Goal: Check status: Check status

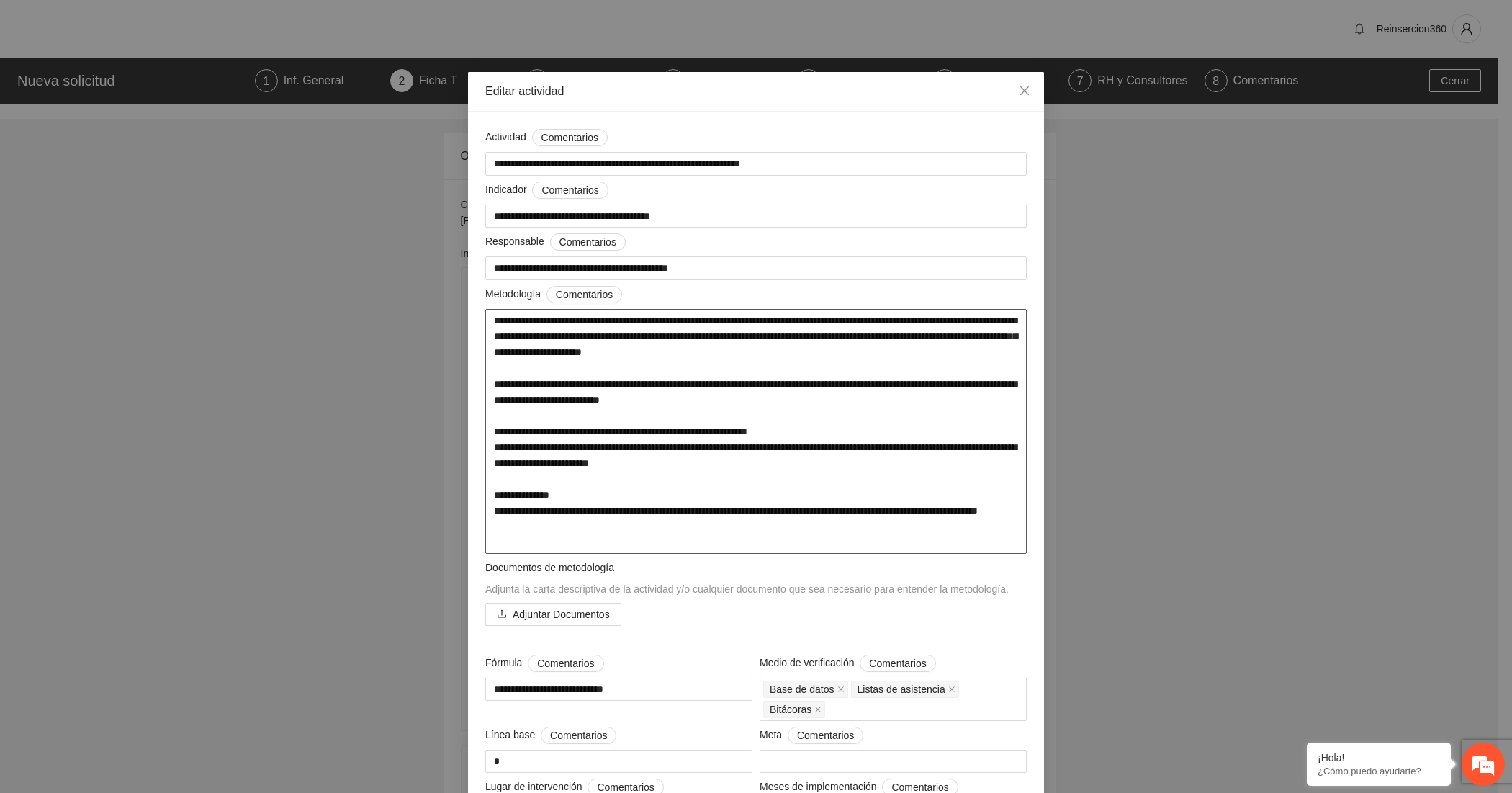
scroll to position [30960, 0]
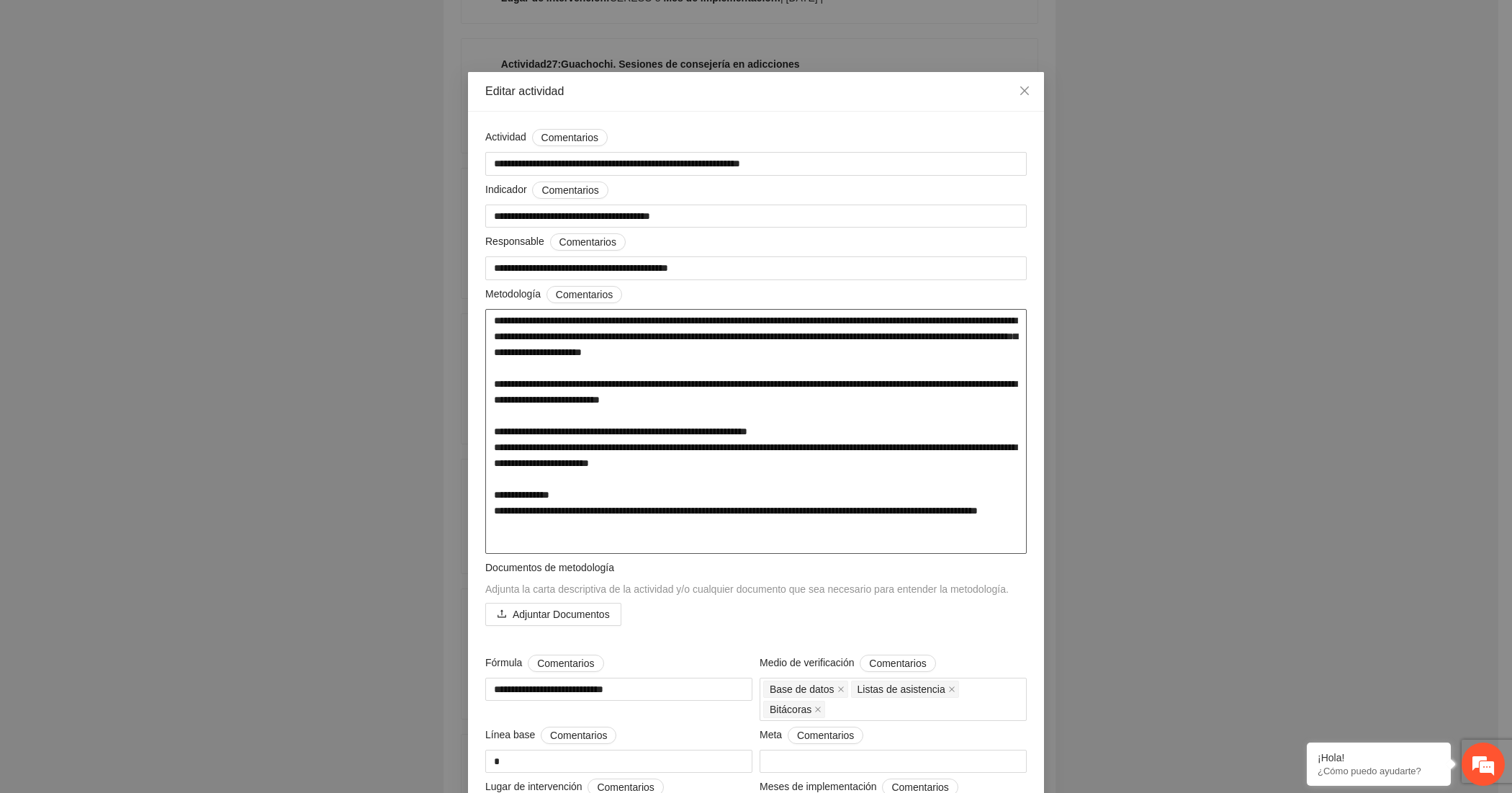
click at [697, 314] on textarea "**********" at bounding box center [756, 431] width 541 height 245
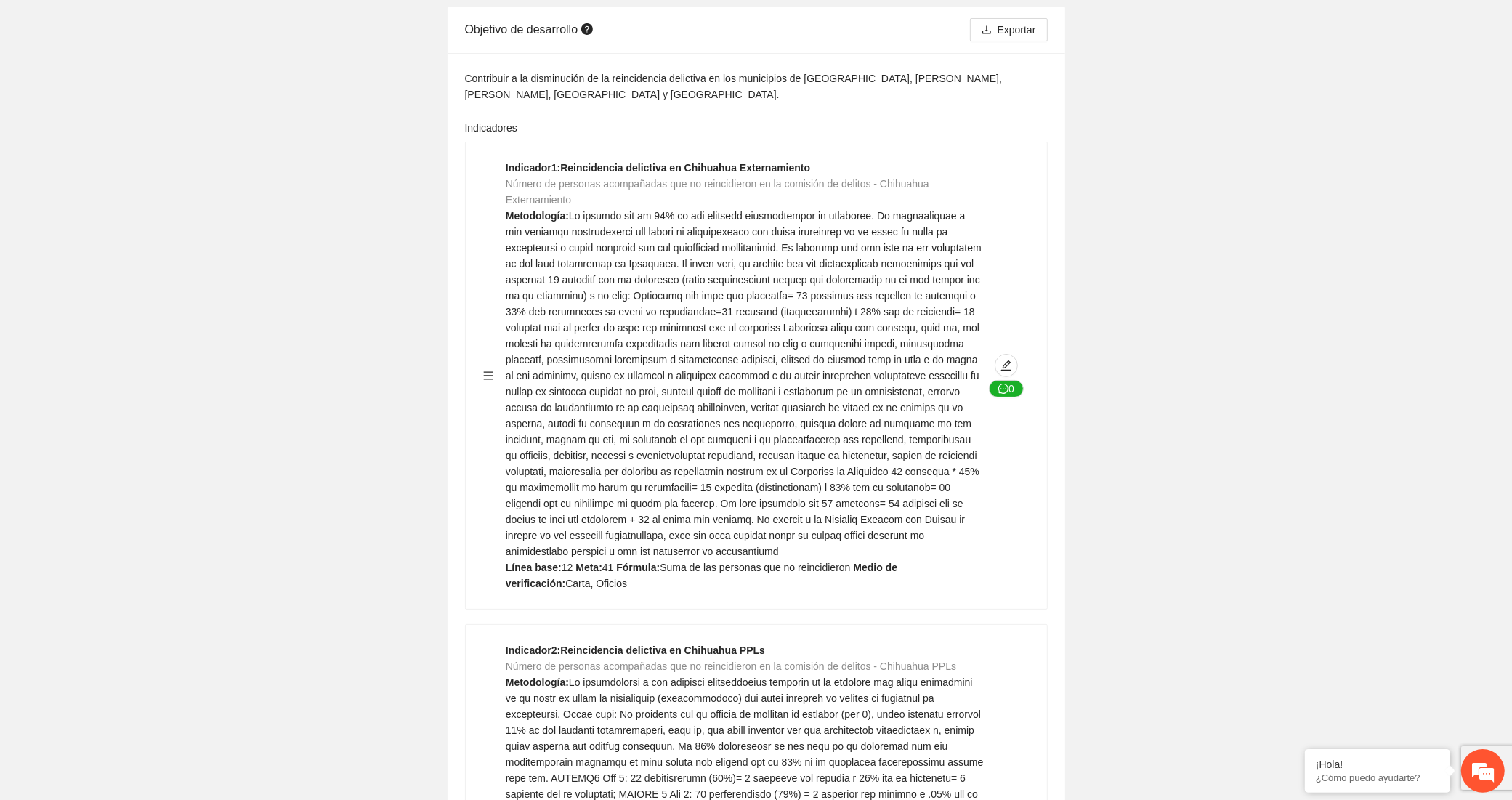
scroll to position [0, 0]
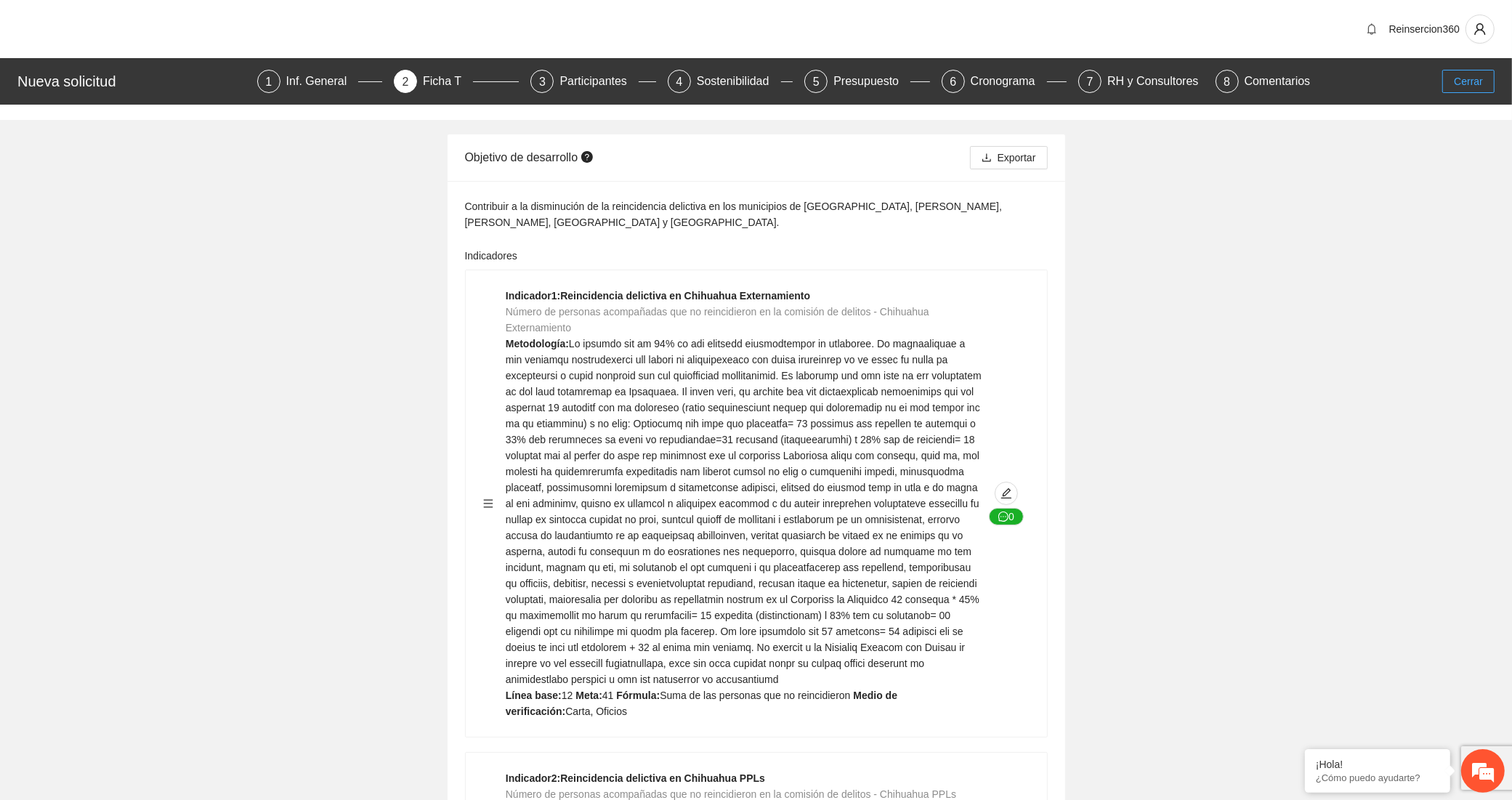
click at [1466, 78] on span "Cerrar" at bounding box center [1468, 81] width 29 height 16
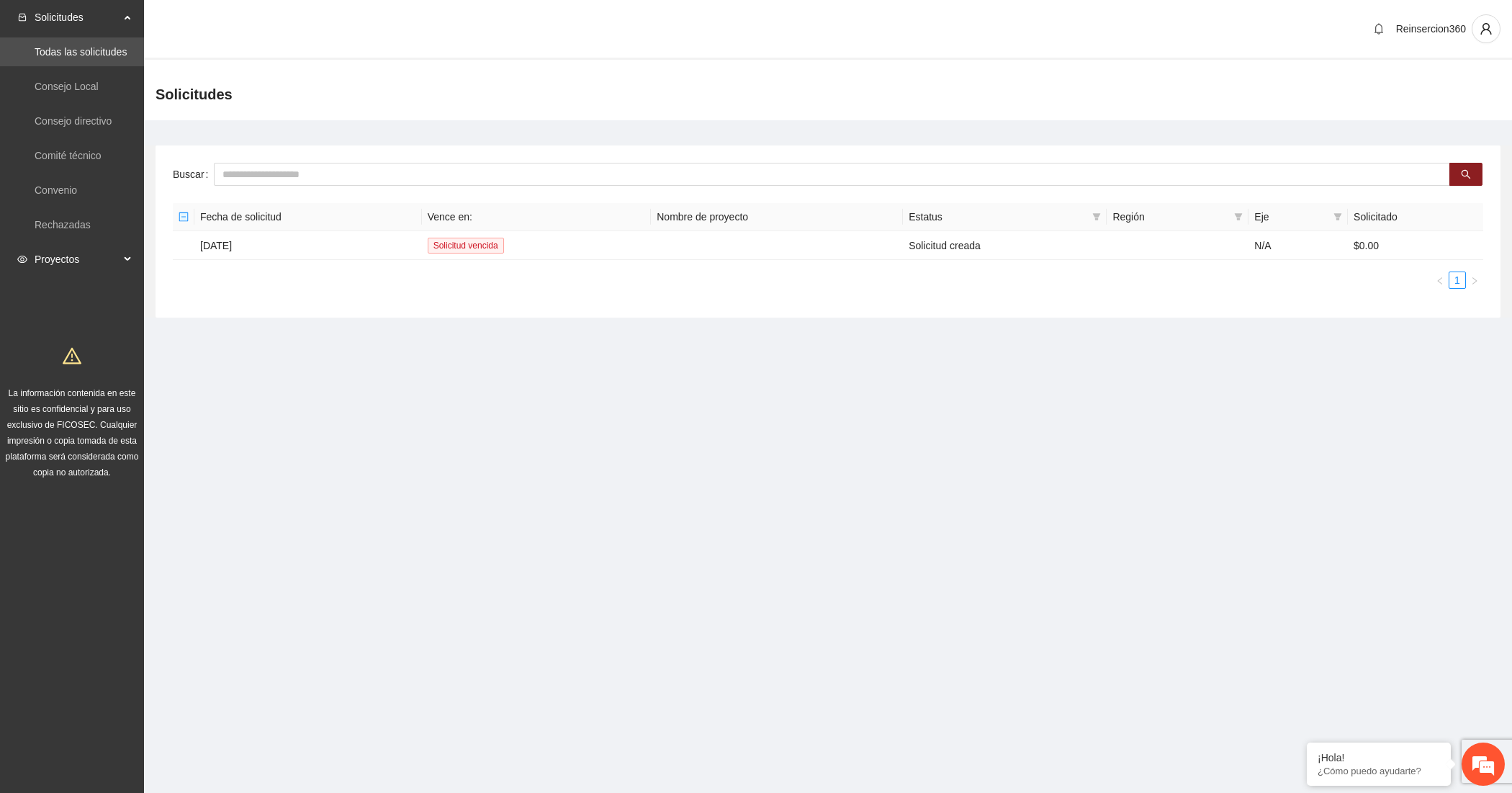
click at [54, 253] on span "Proyectos" at bounding box center [76, 259] width 85 height 29
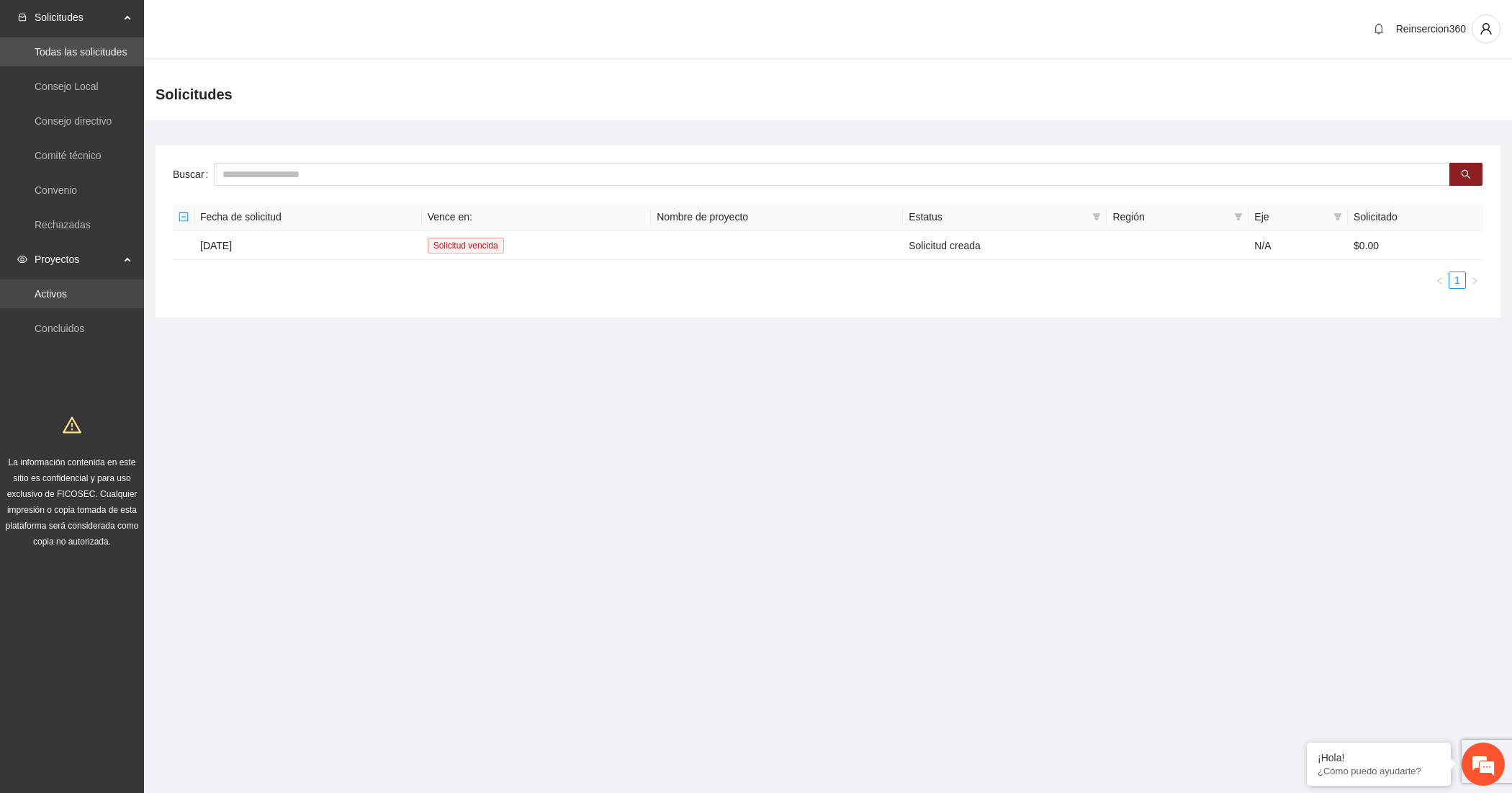
click at [60, 294] on link "Activos" at bounding box center [51, 293] width 33 height 12
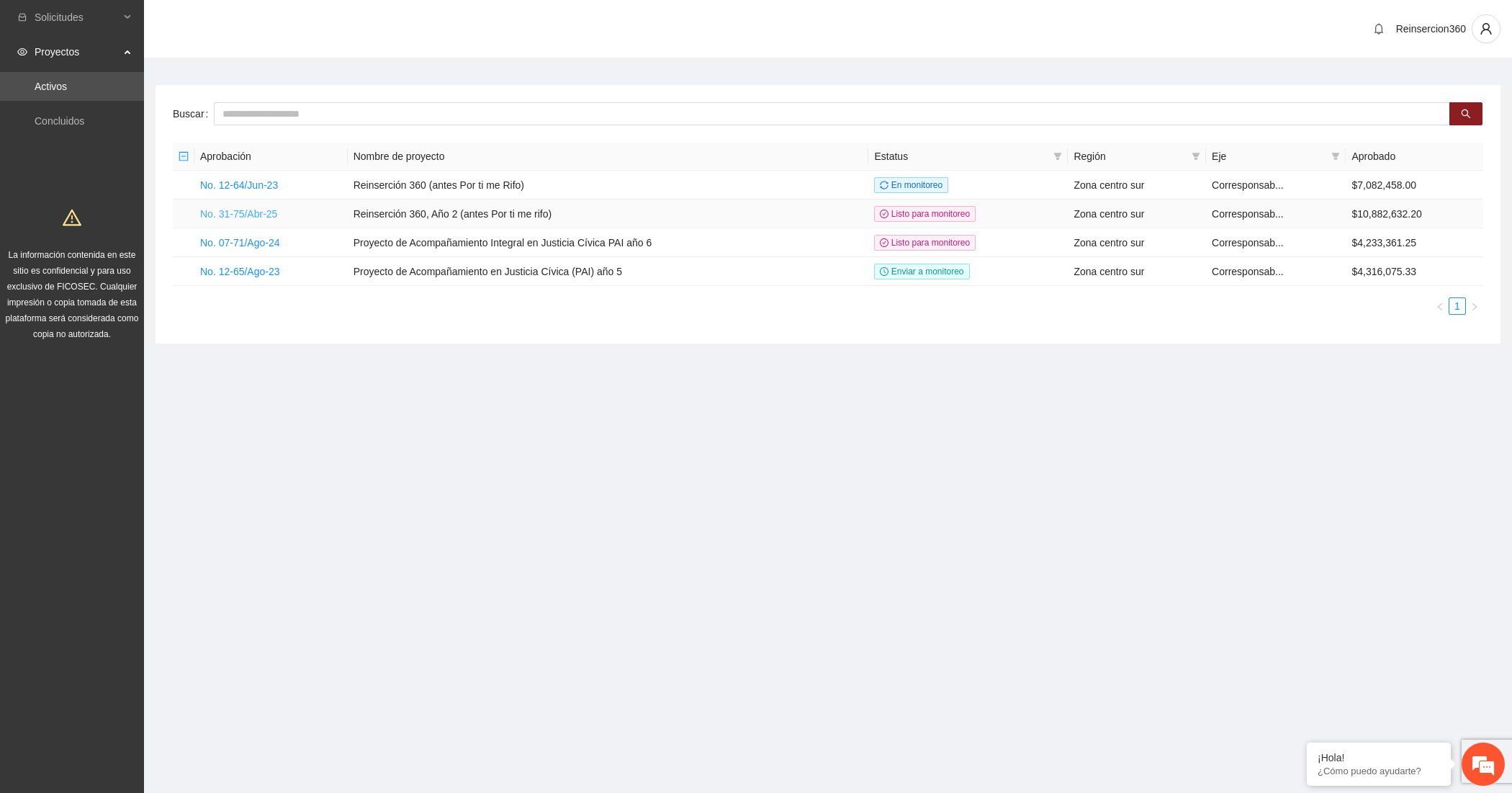
click at [241, 217] on link "No. 31-75/Abr-25" at bounding box center [238, 213] width 77 height 12
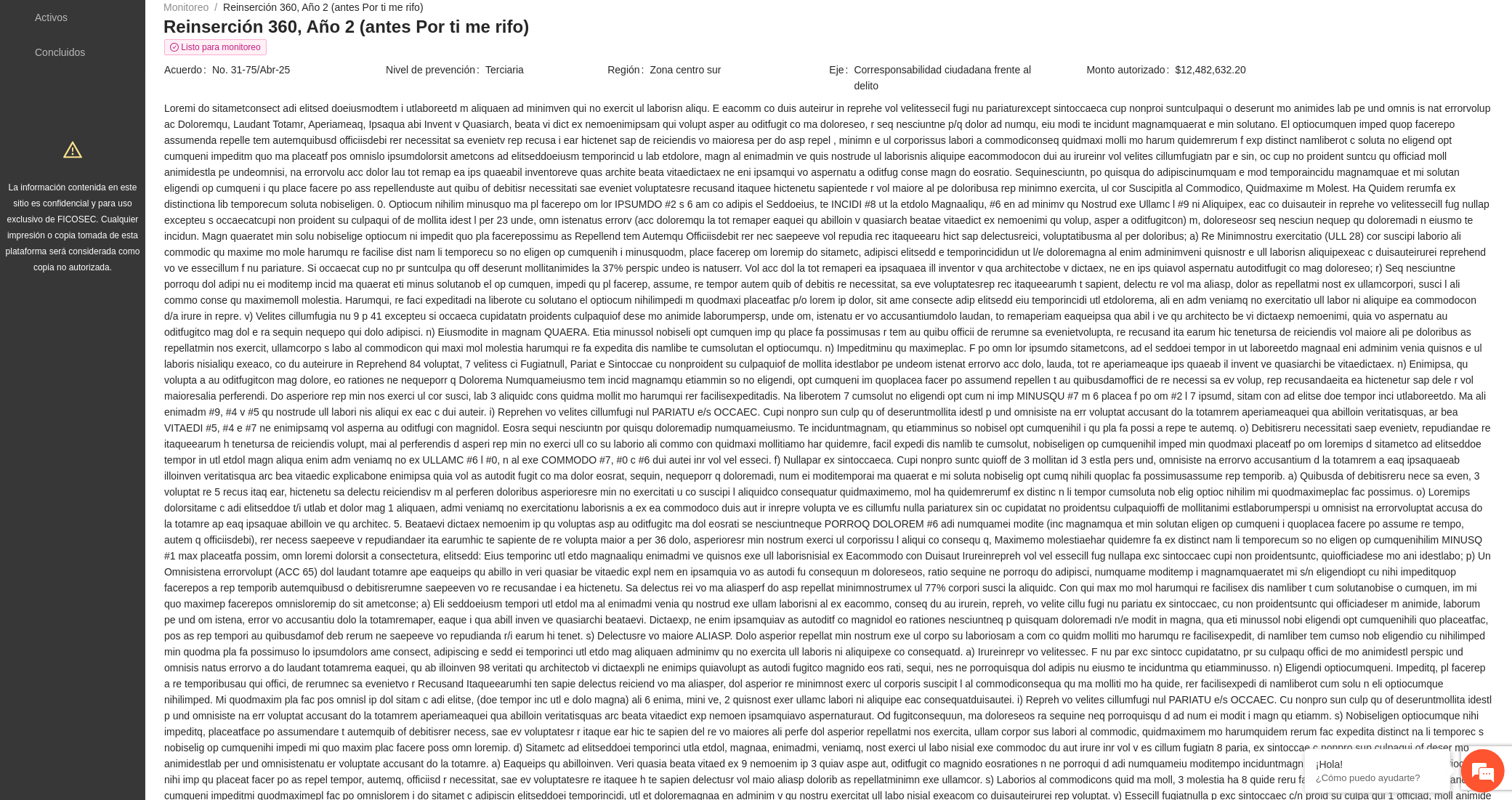
scroll to position [60, 0]
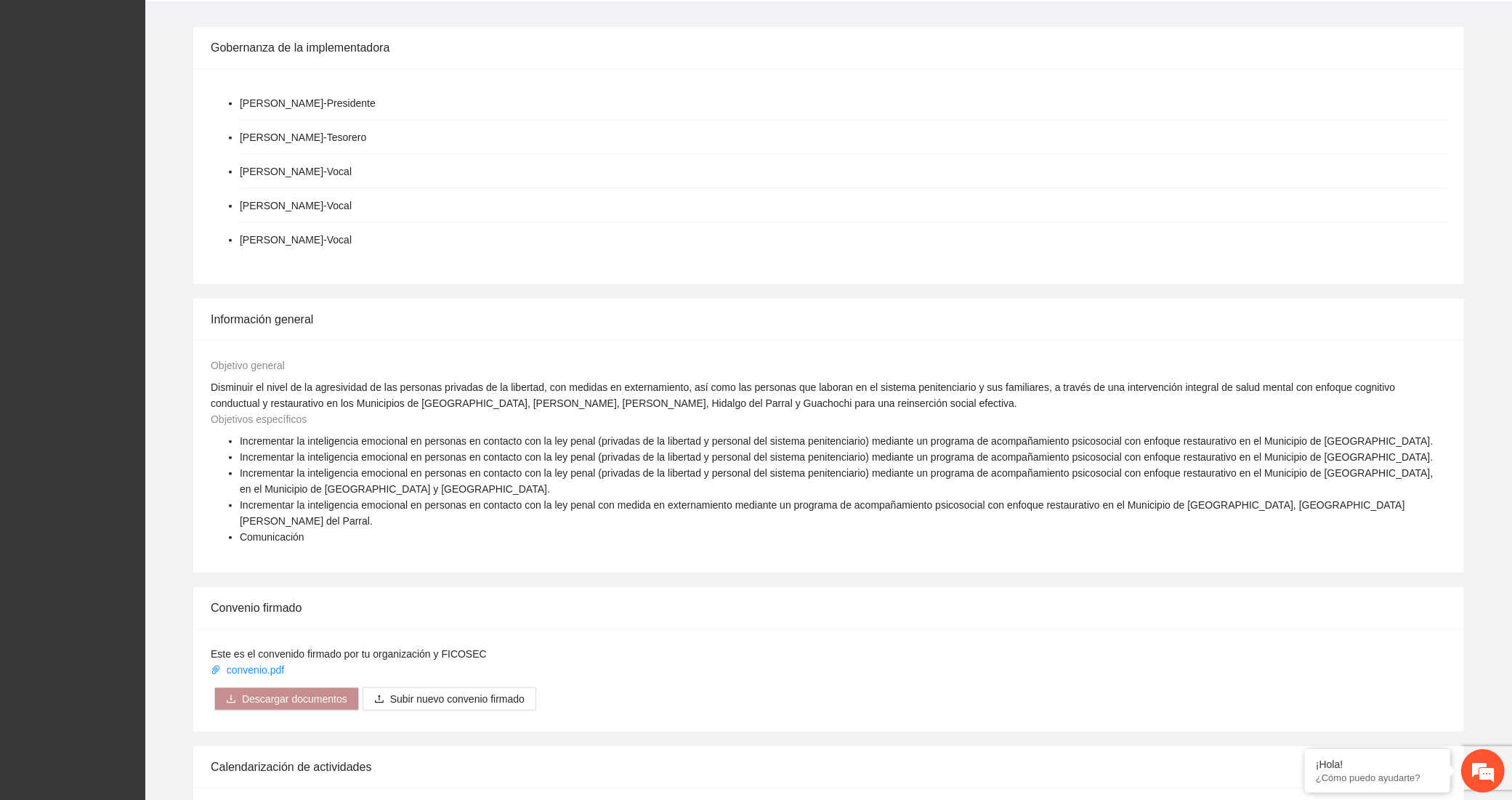
scroll to position [1751, 0]
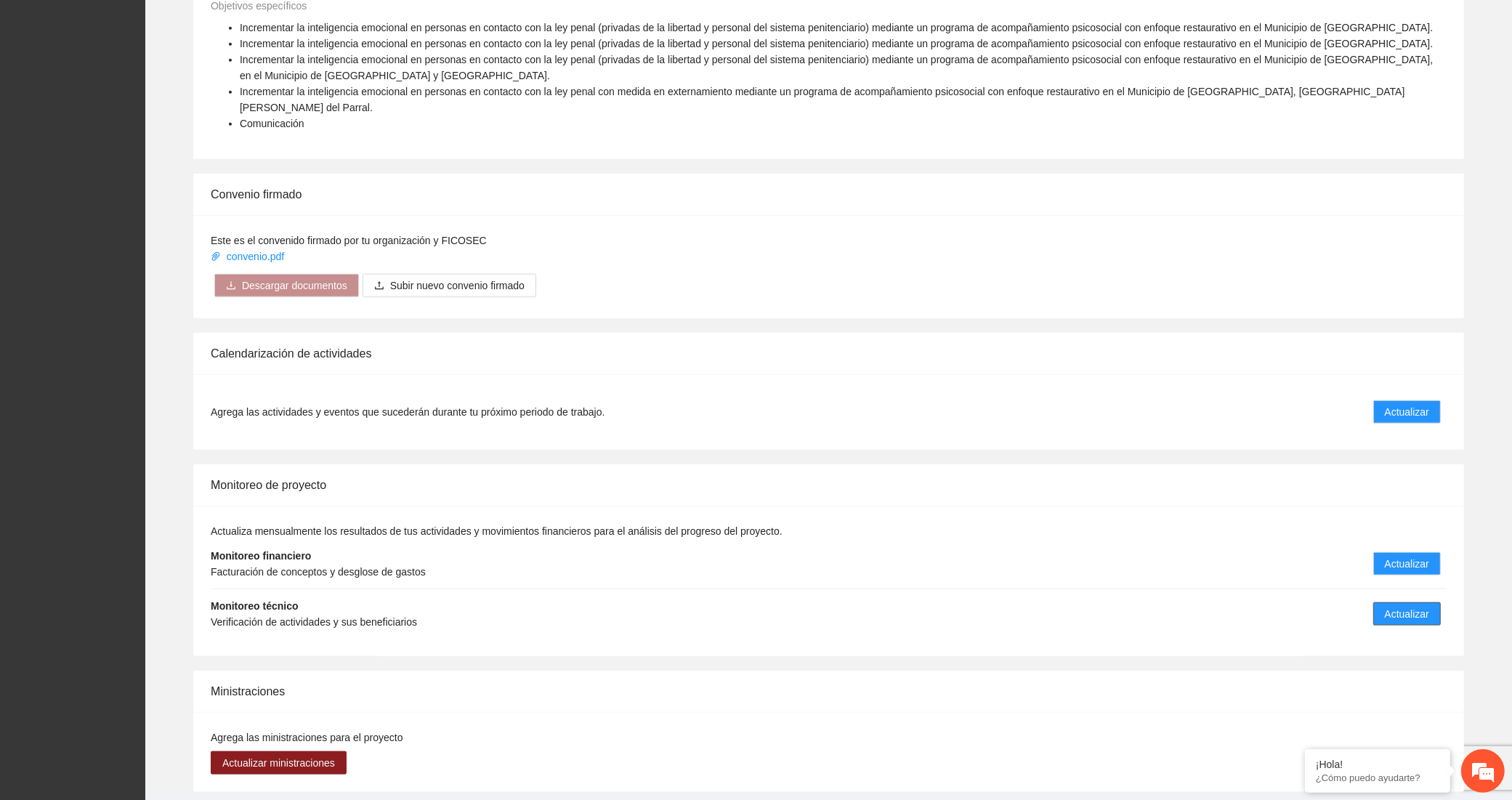
click at [1382, 602] on button "Actualizar" at bounding box center [1407, 614] width 68 height 24
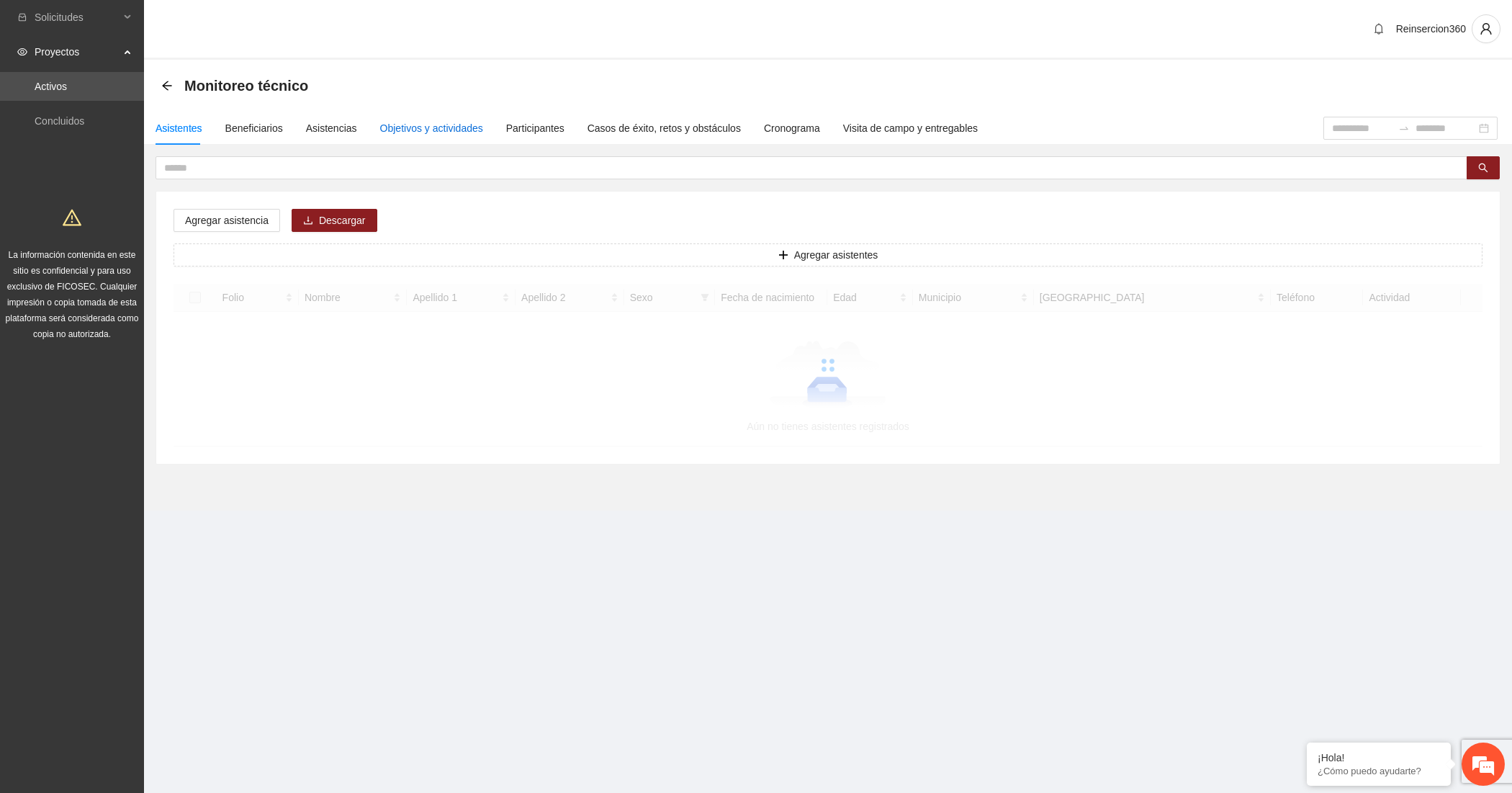
click at [444, 132] on div "Objetivos y actividades" at bounding box center [432, 128] width 103 height 16
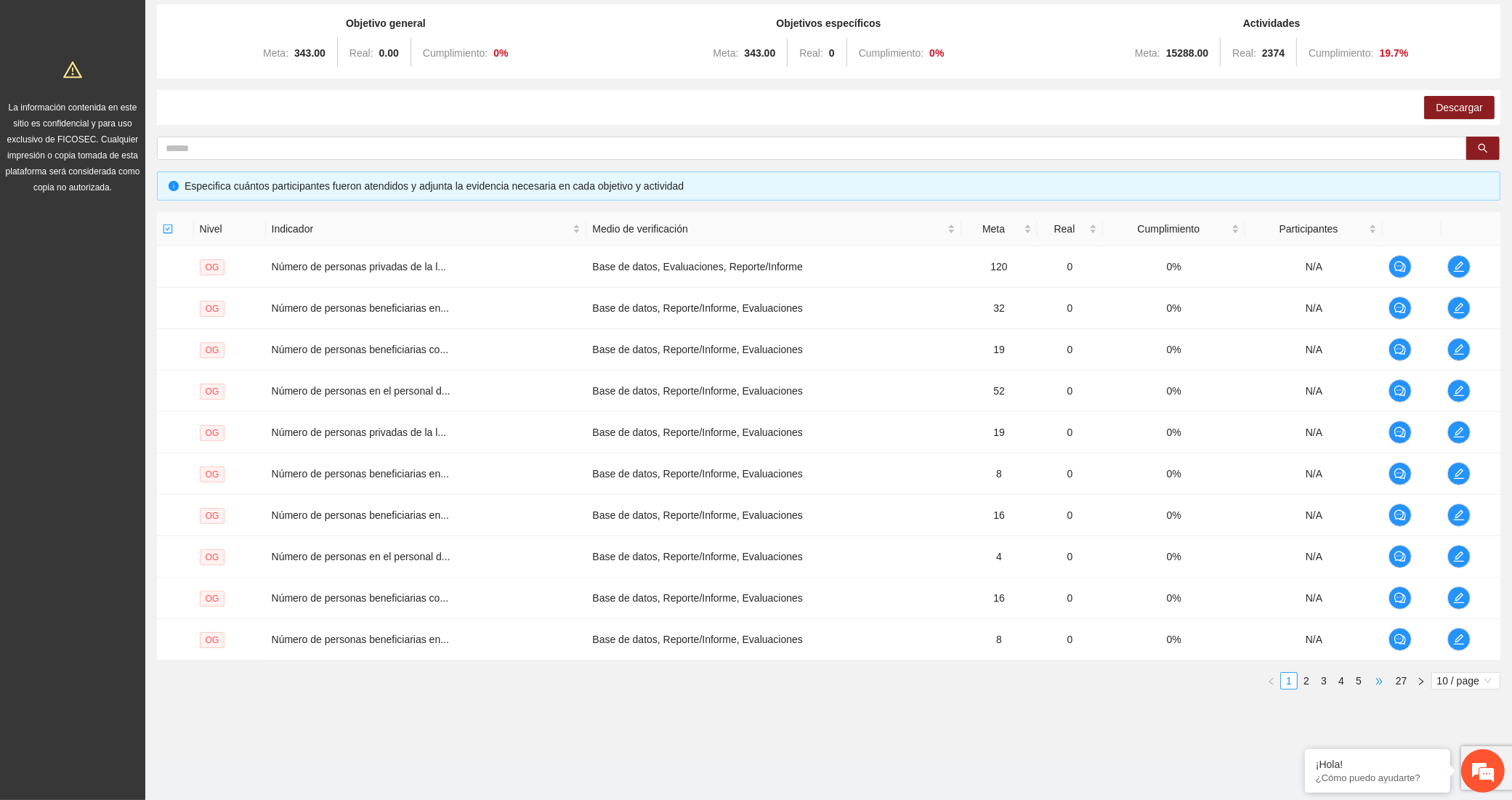
click at [1379, 678] on span "•••" at bounding box center [1379, 681] width 24 height 17
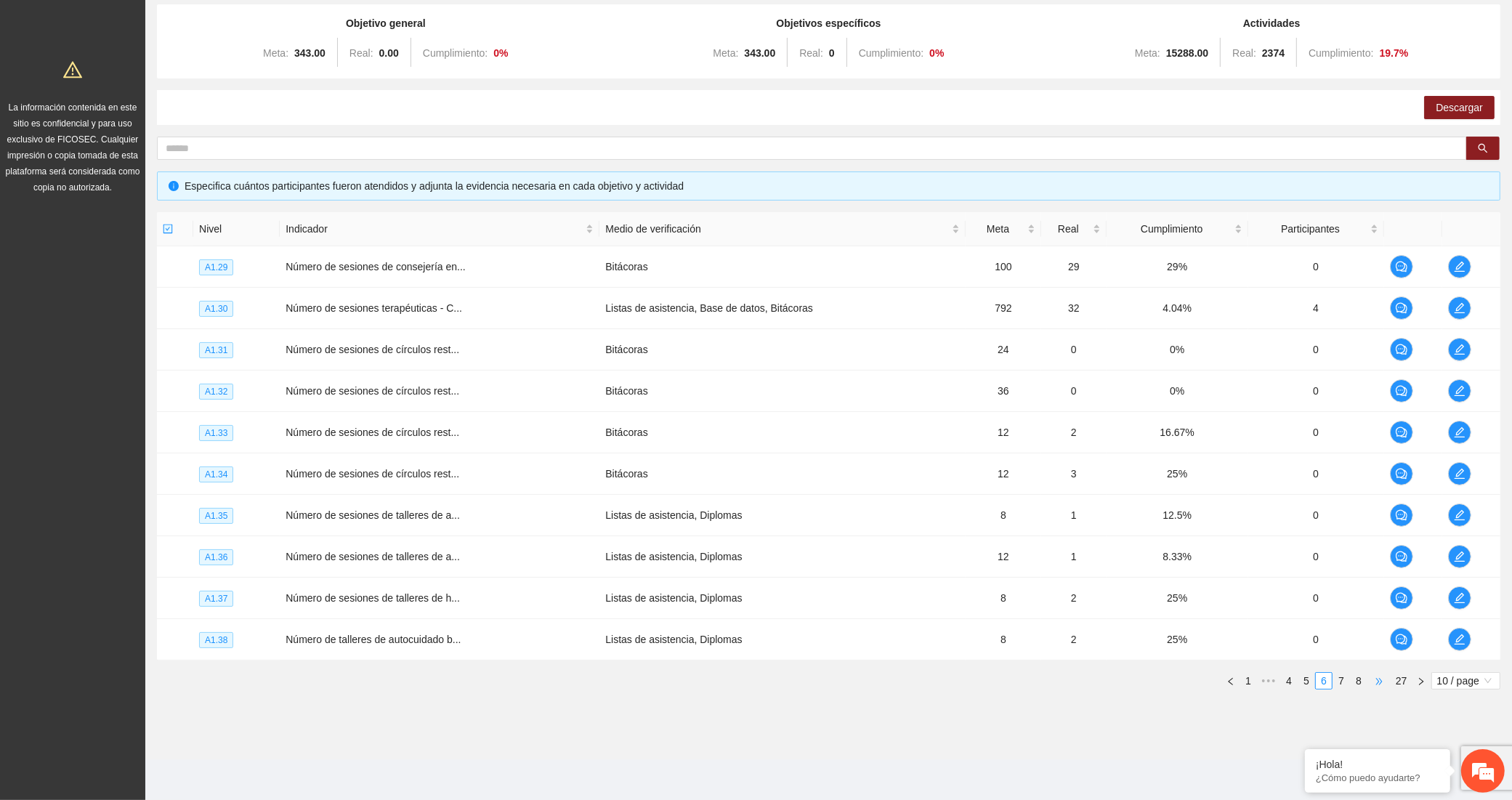
click at [1379, 678] on span "•••" at bounding box center [1379, 681] width 24 height 17
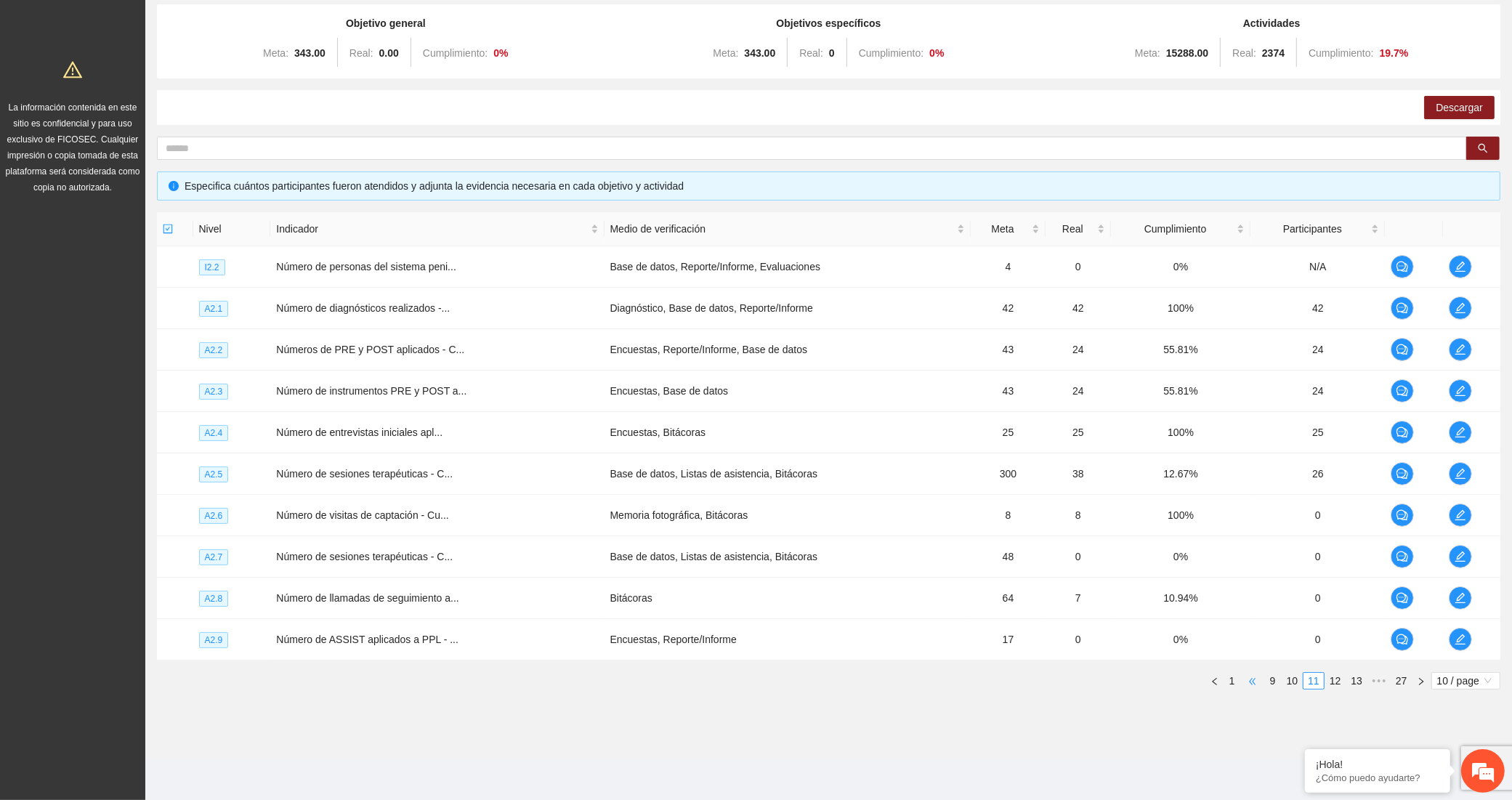
click at [1269, 685] on link "9" at bounding box center [1273, 681] width 16 height 16
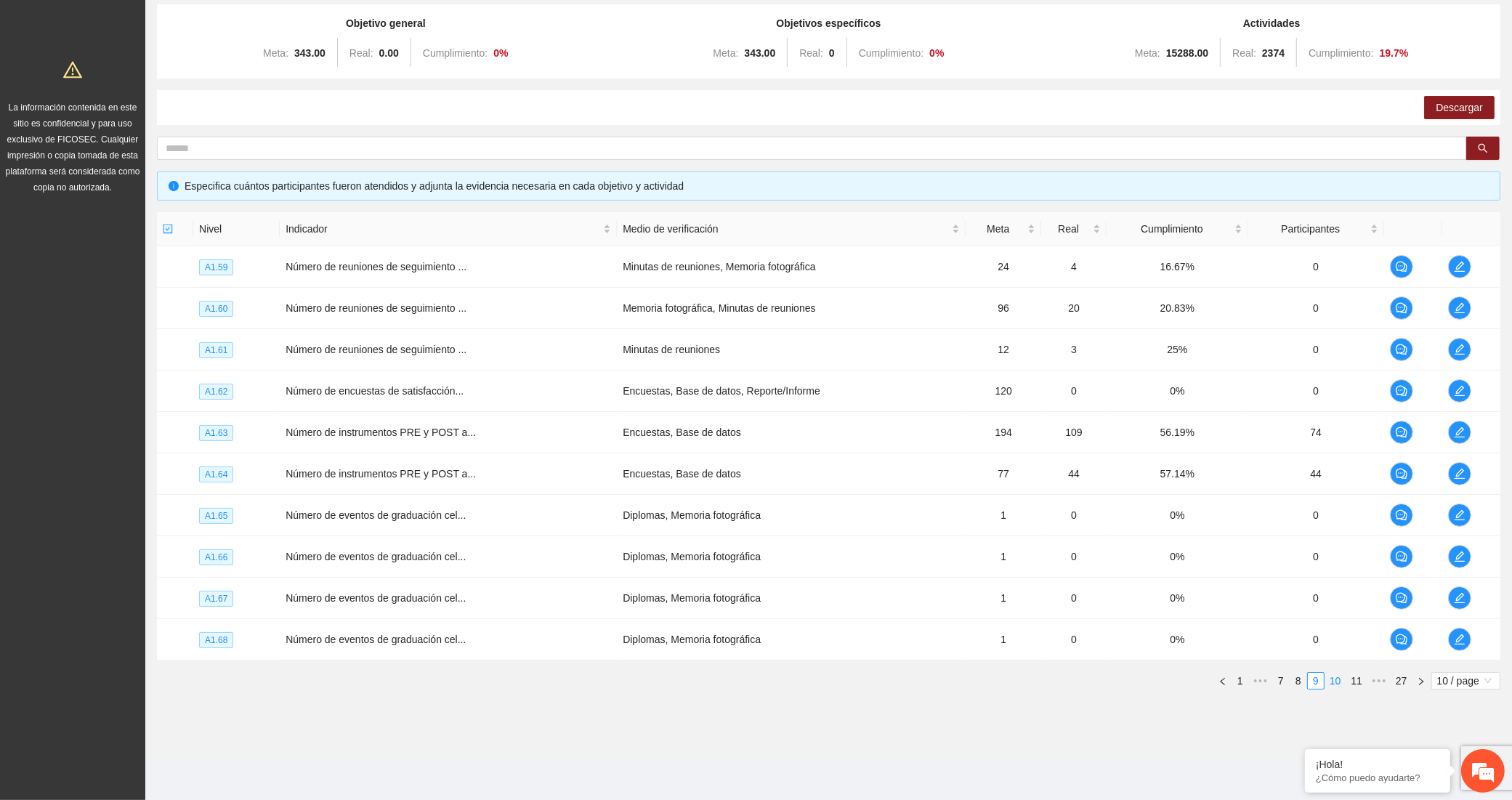
click at [1335, 674] on link "10" at bounding box center [1335, 681] width 20 height 16
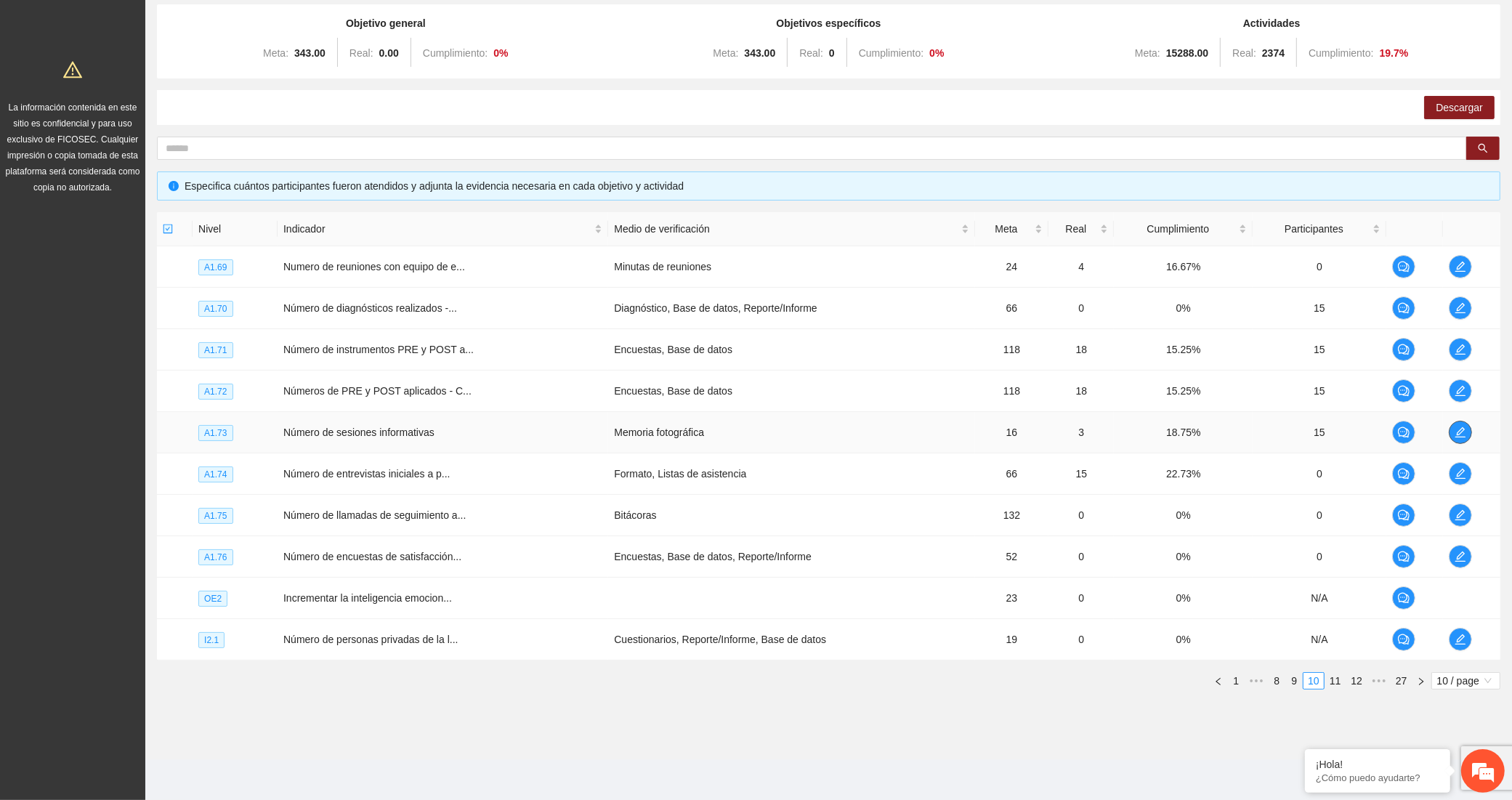
click at [1468, 433] on span "edit" at bounding box center [1460, 432] width 22 height 12
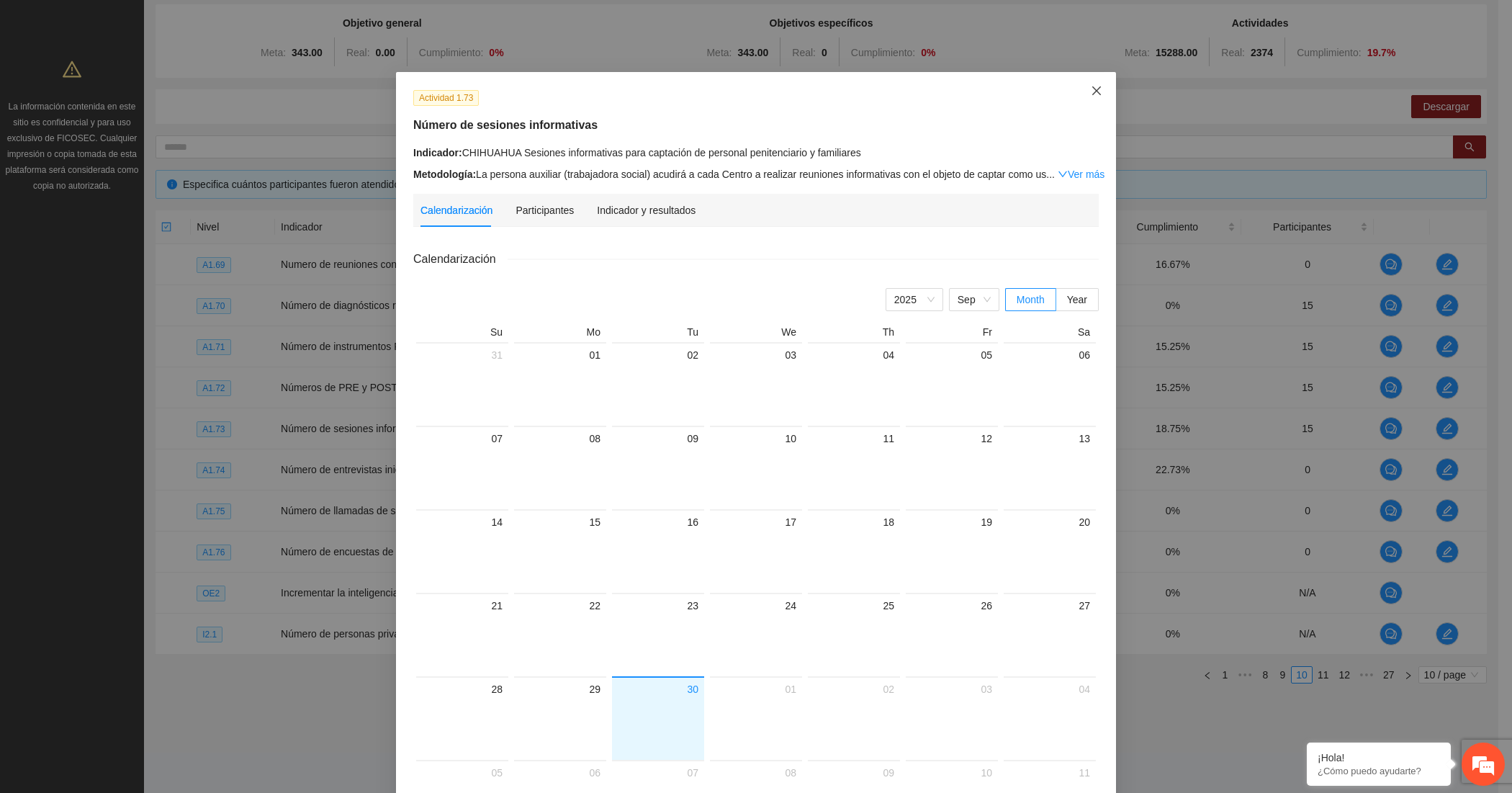
click at [1096, 93] on span "Close" at bounding box center [1097, 92] width 39 height 39
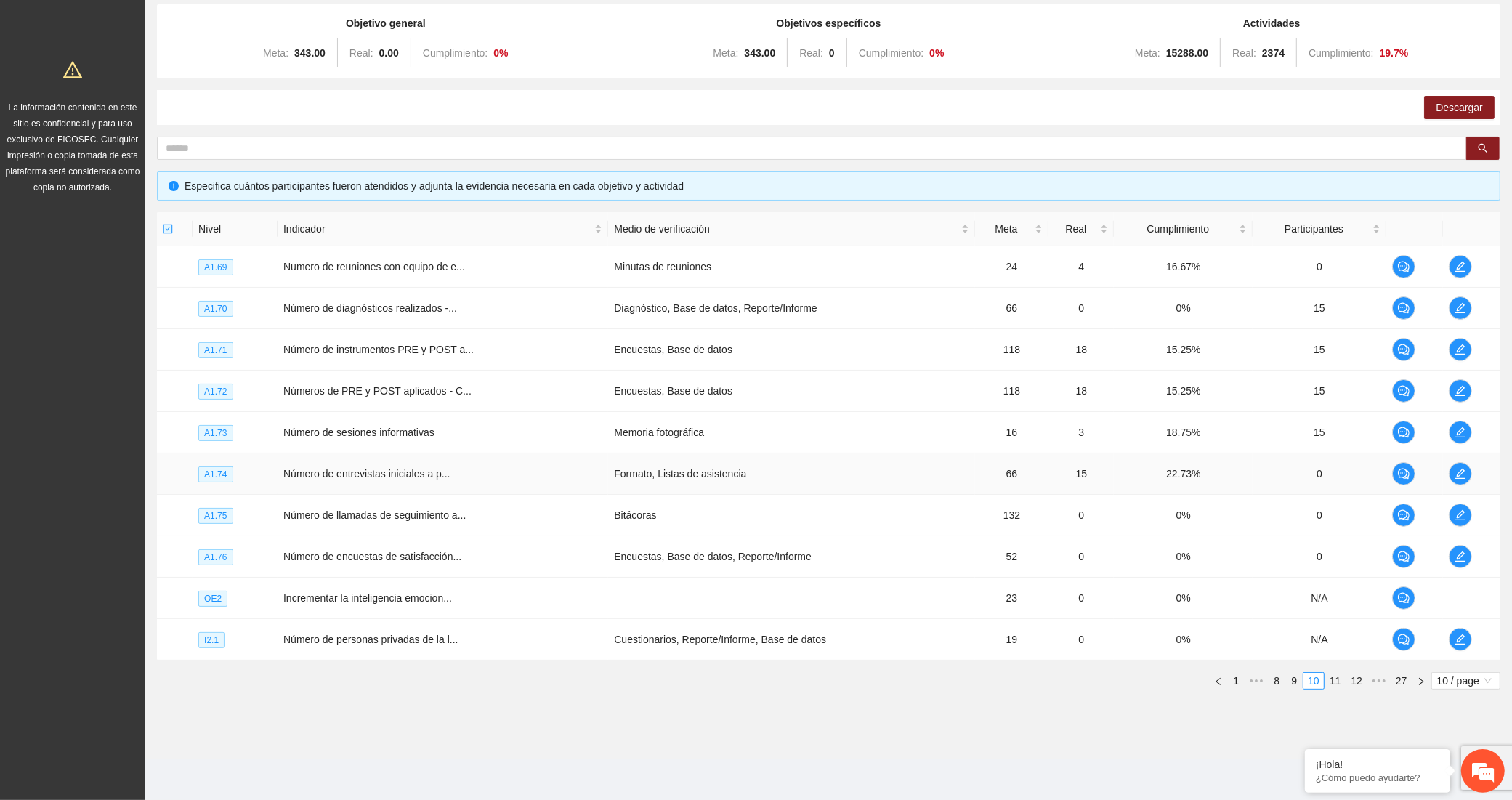
click at [1473, 471] on td at bounding box center [1471, 474] width 57 height 42
click at [1462, 471] on icon "edit" at bounding box center [1460, 473] width 10 height 10
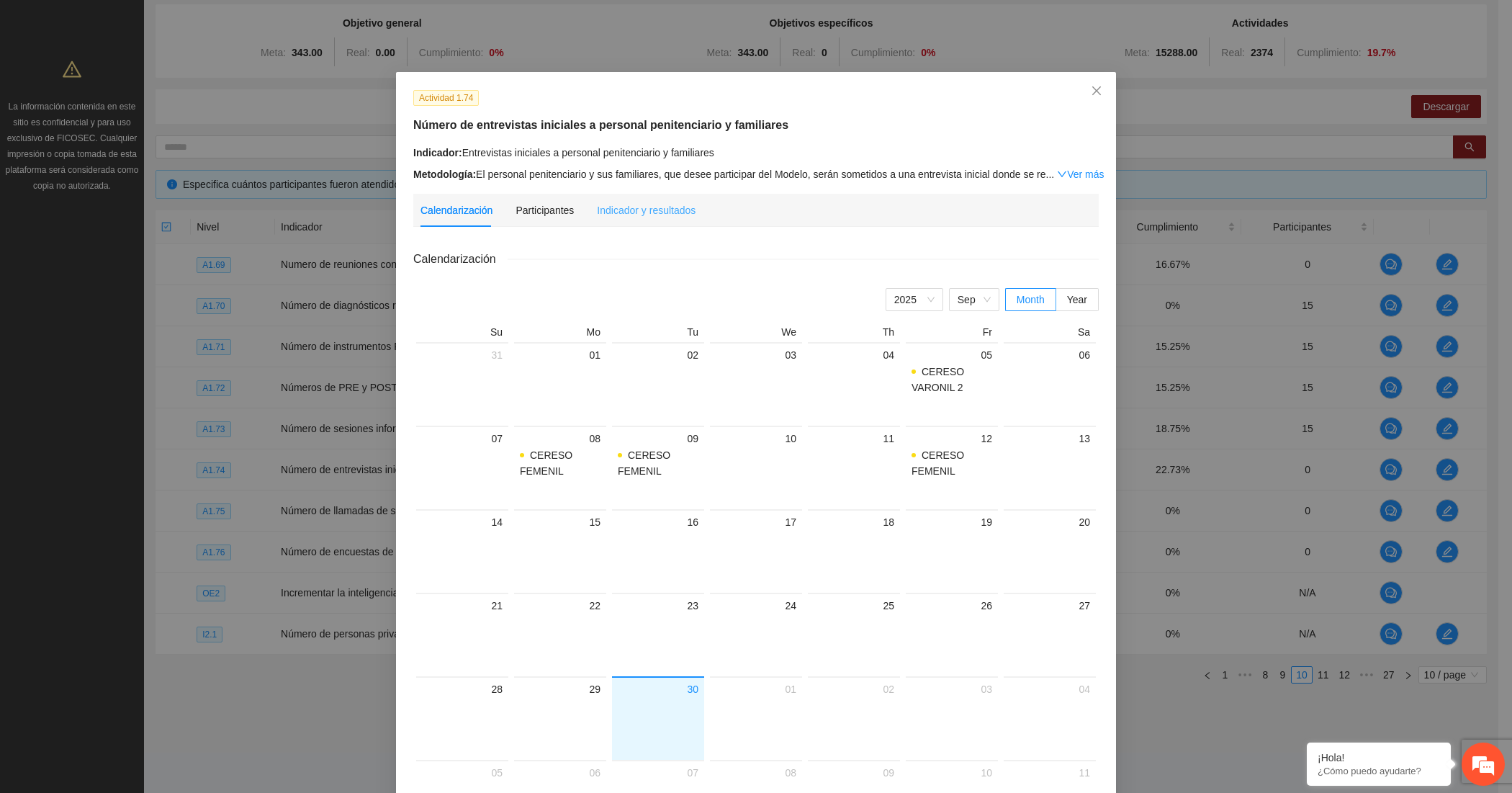
click at [635, 198] on div "Indicador y resultados" at bounding box center [646, 210] width 99 height 33
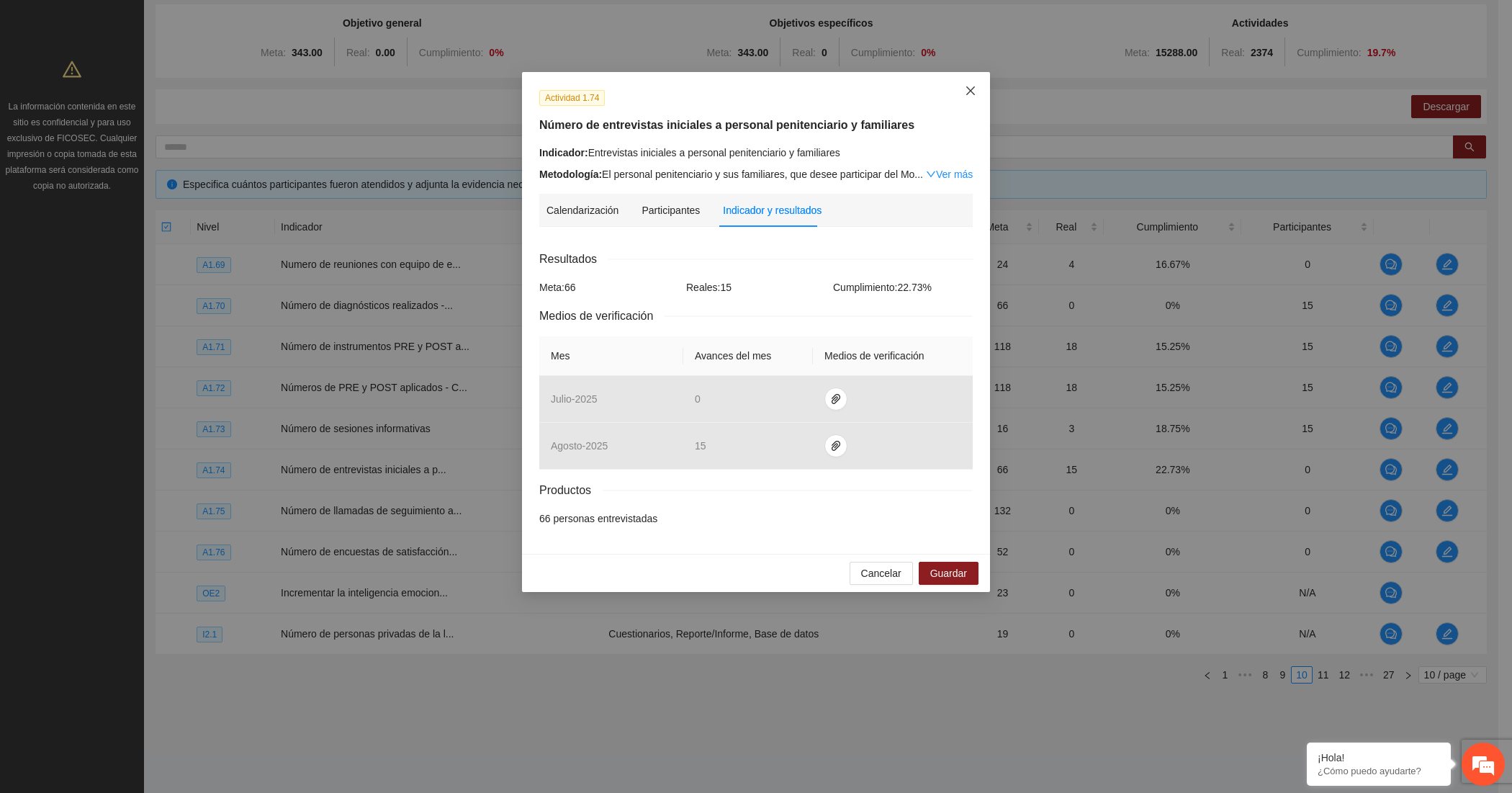
click at [974, 82] on span "Close" at bounding box center [971, 92] width 39 height 39
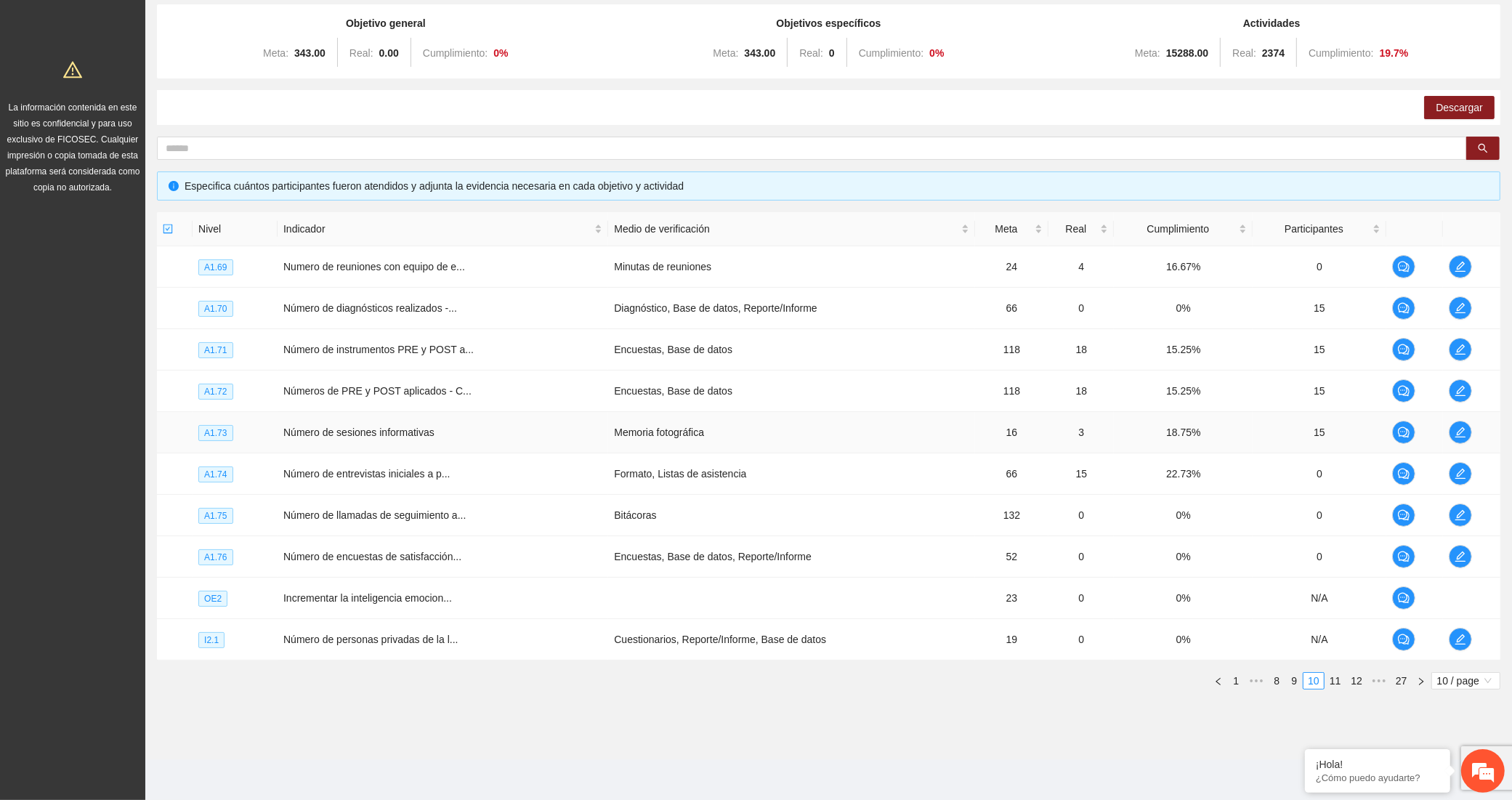
click at [379, 433] on td "Número de sesiones informativas" at bounding box center [443, 433] width 331 height 42
click at [1452, 427] on span "edit" at bounding box center [1460, 432] width 22 height 12
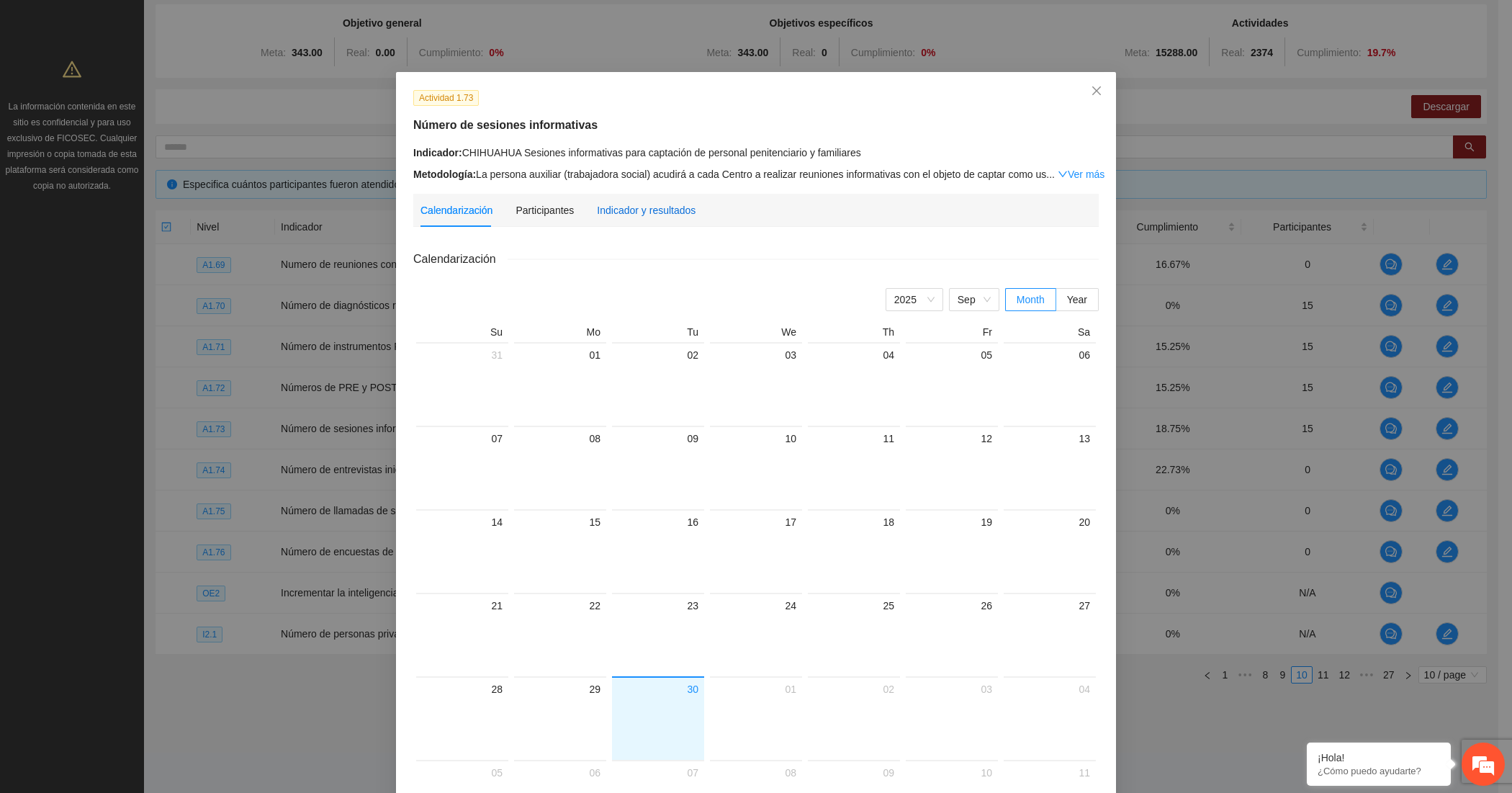
click at [626, 208] on div "Indicador y resultados" at bounding box center [646, 210] width 99 height 16
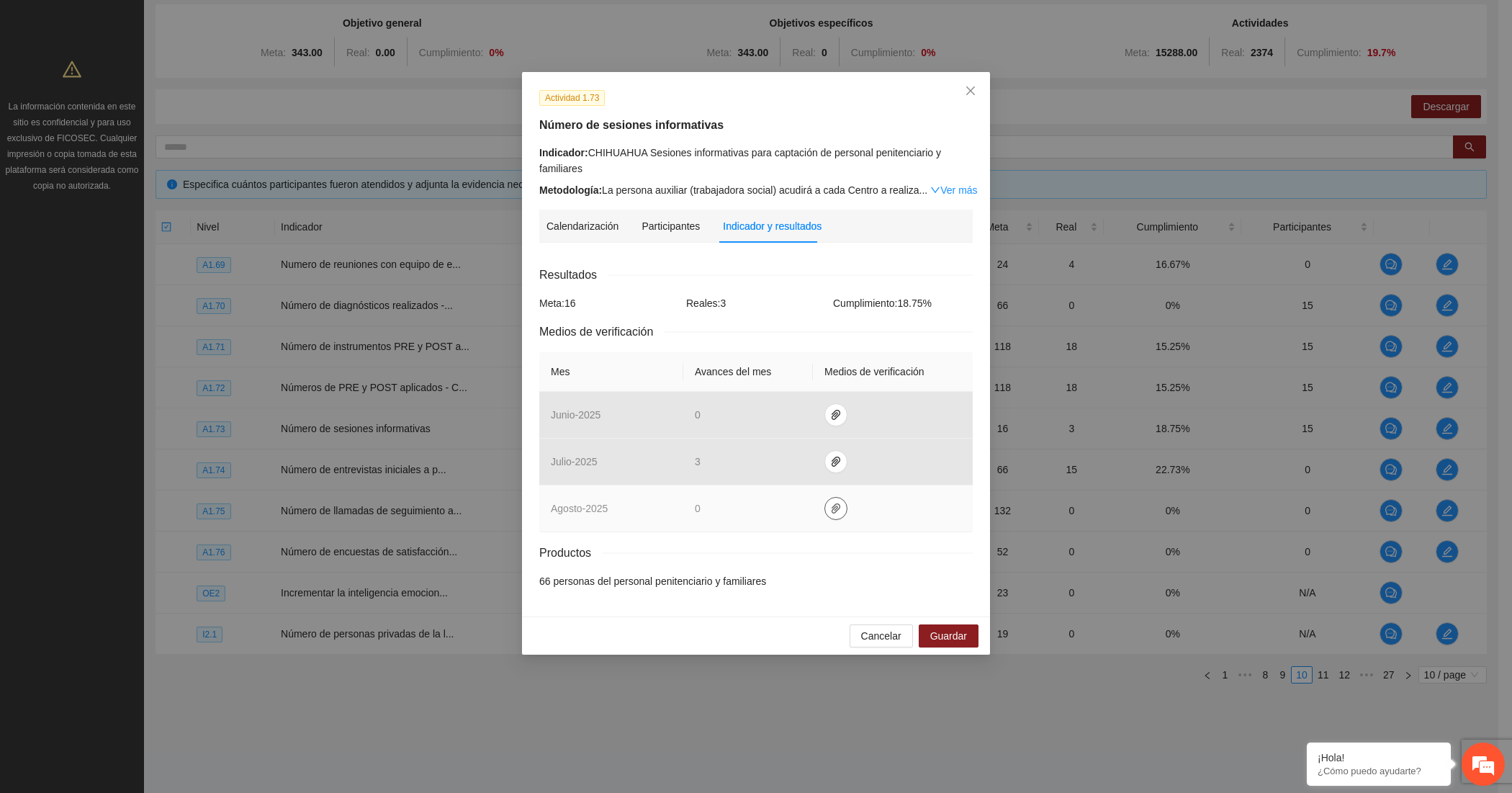
click at [831, 510] on icon "paper-clip" at bounding box center [835, 508] width 9 height 10
click at [699, 507] on span "0" at bounding box center [697, 508] width 5 height 12
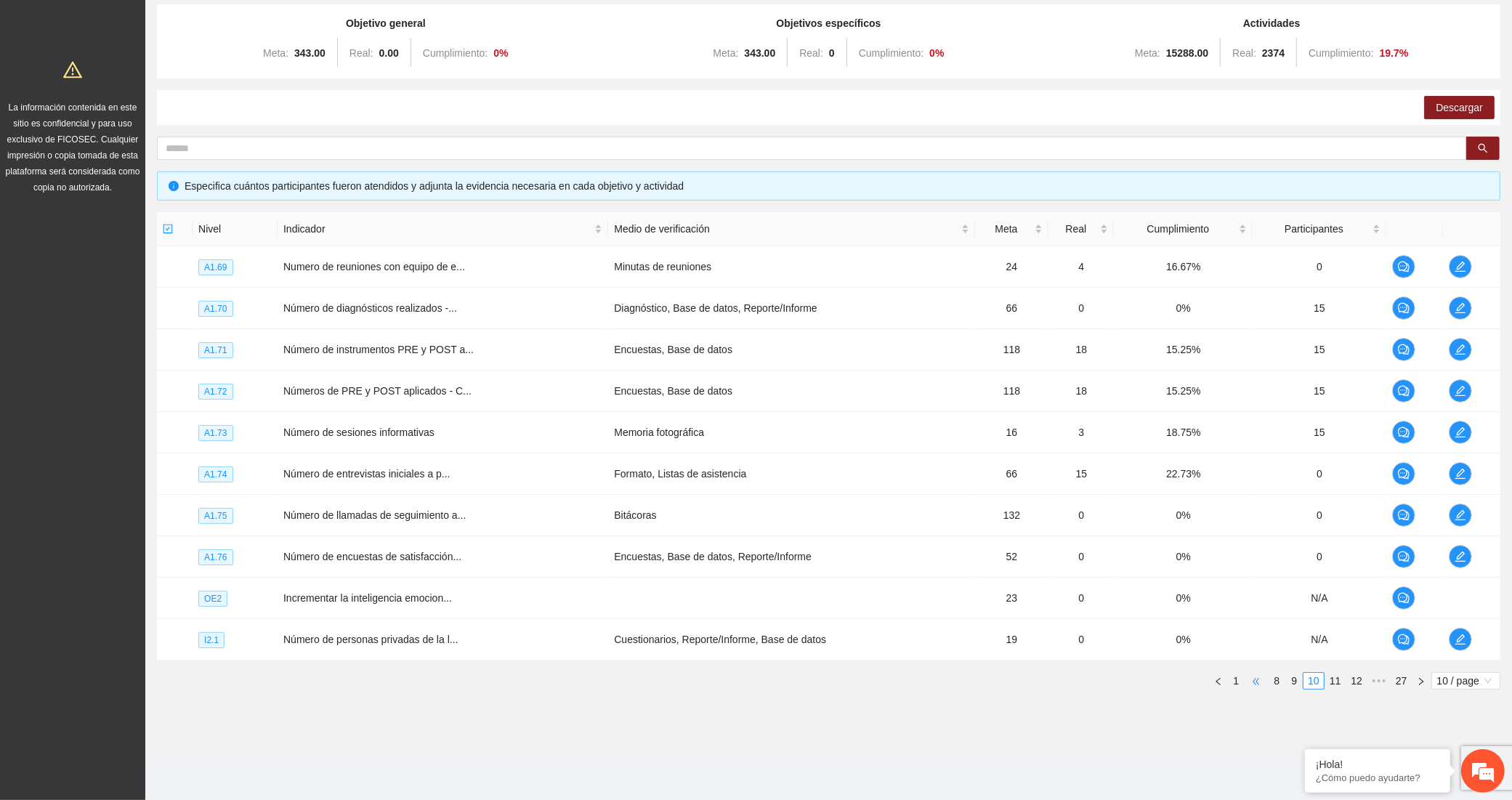
click at [1257, 684] on span "•••" at bounding box center [1256, 681] width 24 height 17
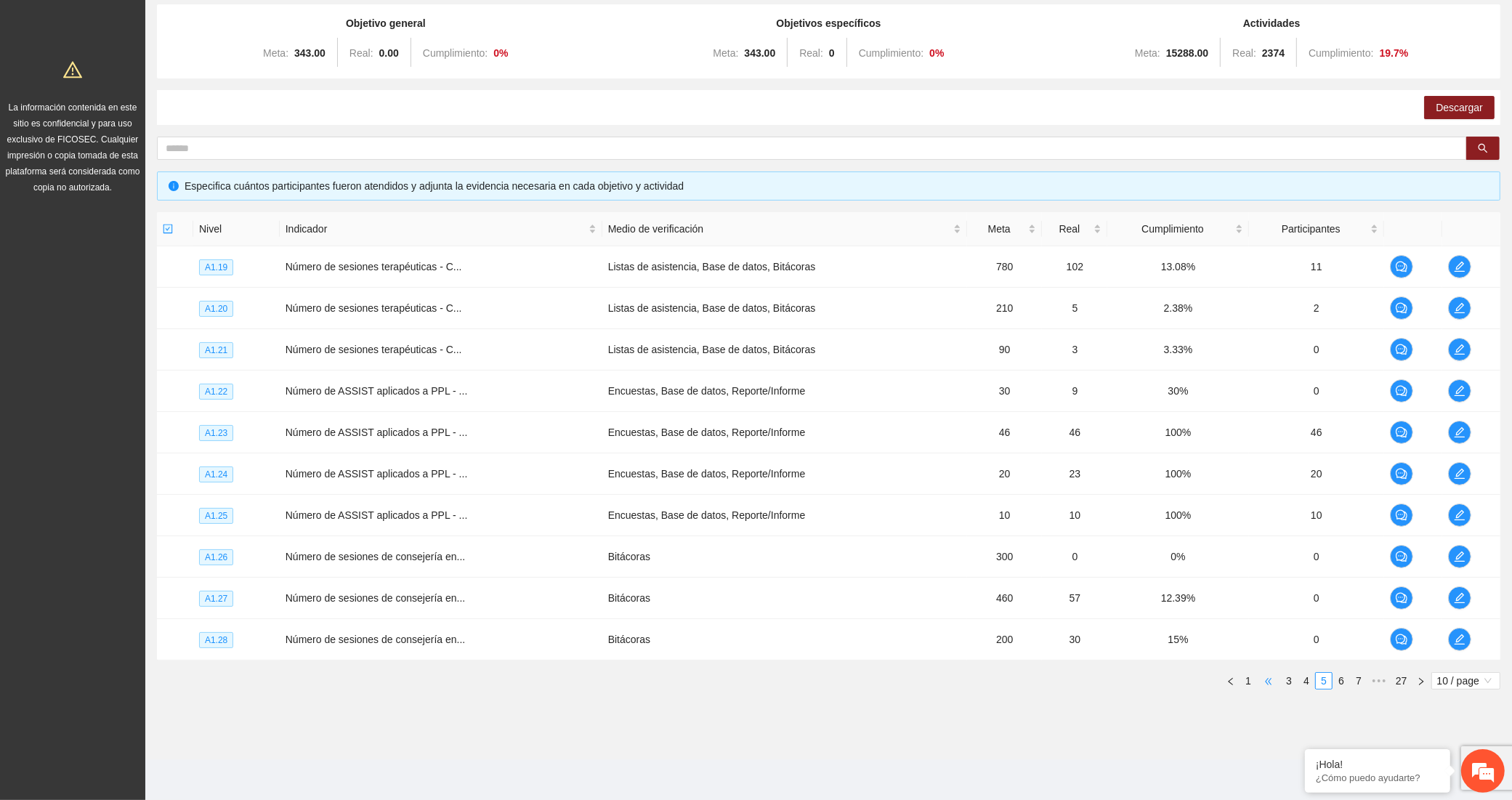
click at [1264, 684] on span "•••" at bounding box center [1269, 681] width 24 height 17
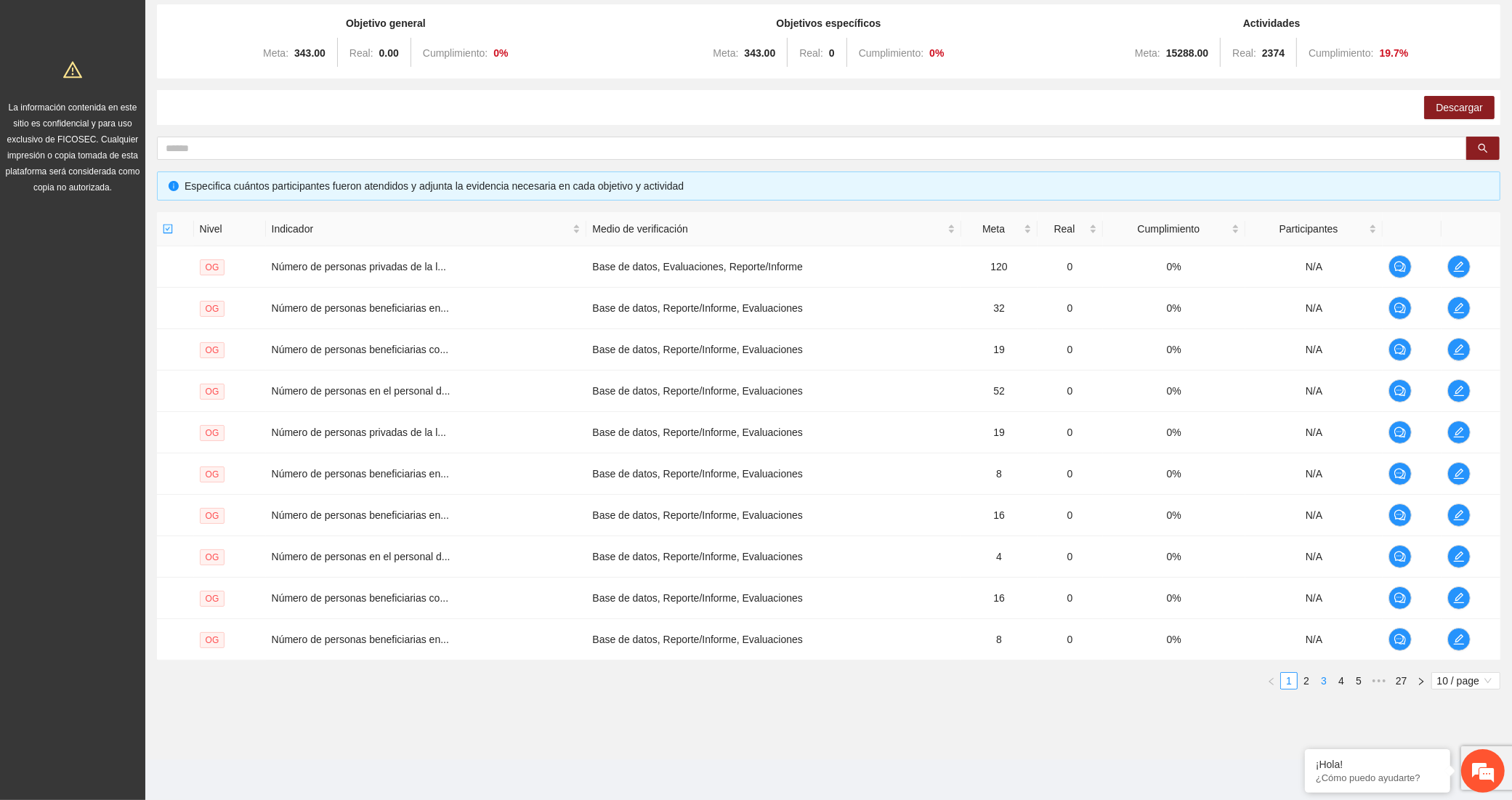
click at [1322, 688] on link "3" at bounding box center [1324, 681] width 16 height 16
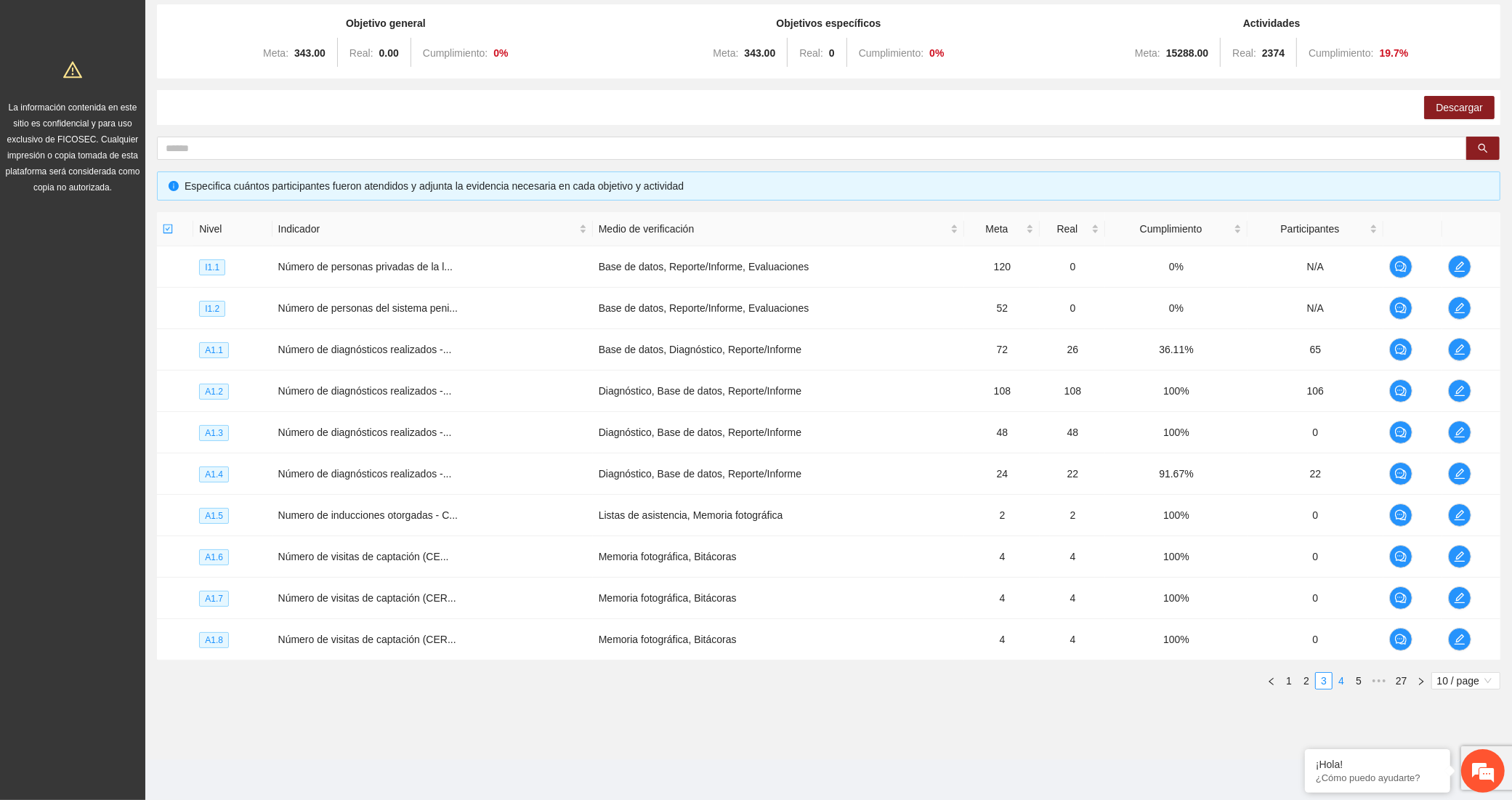
click at [1342, 683] on link "4" at bounding box center [1341, 681] width 16 height 16
